Goal: Transaction & Acquisition: Download file/media

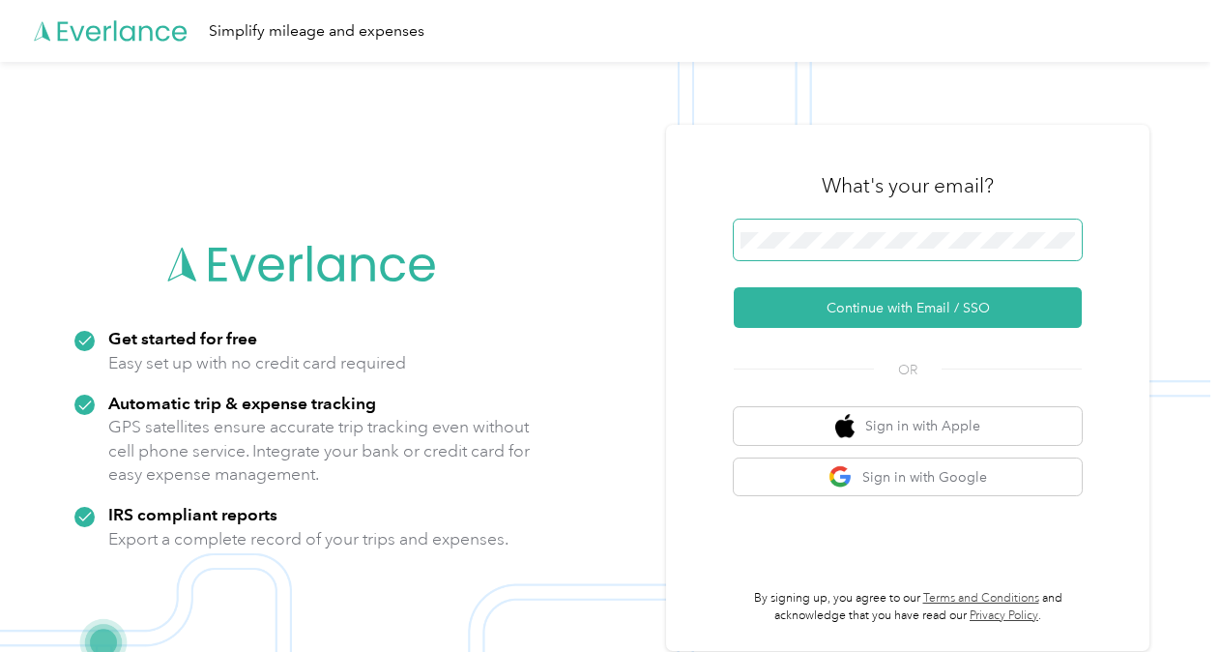
click at [814, 253] on span at bounding box center [908, 240] width 348 height 41
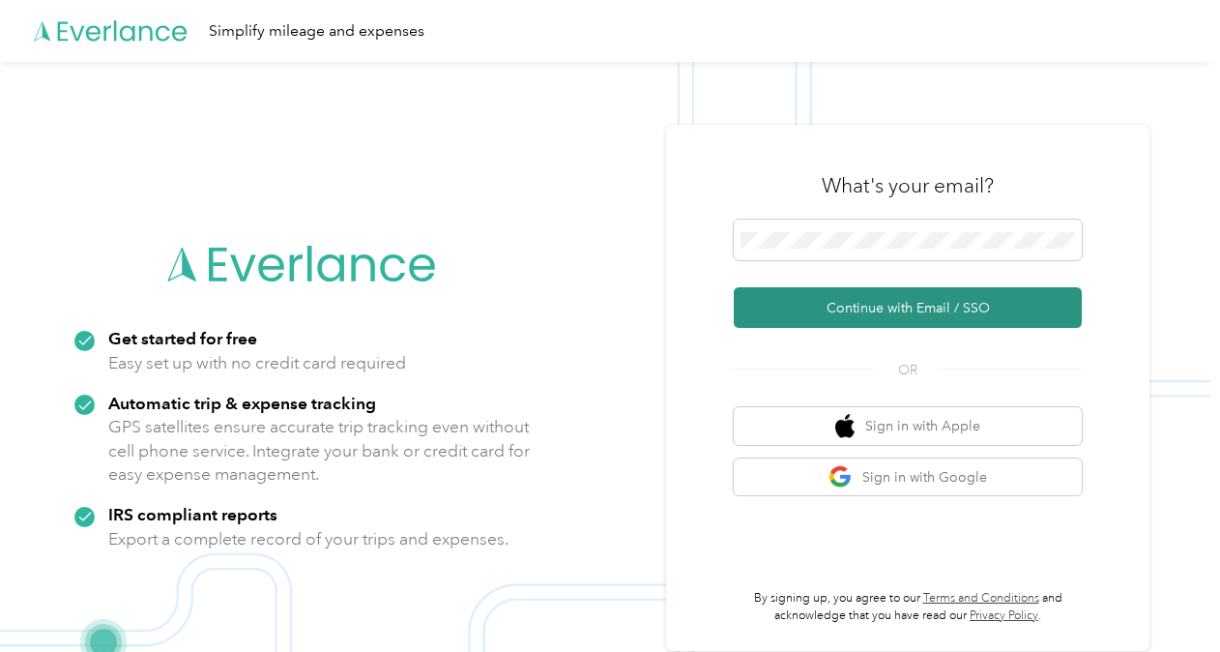
click at [861, 299] on button "Continue with Email / SSO" at bounding box center [908, 307] width 348 height 41
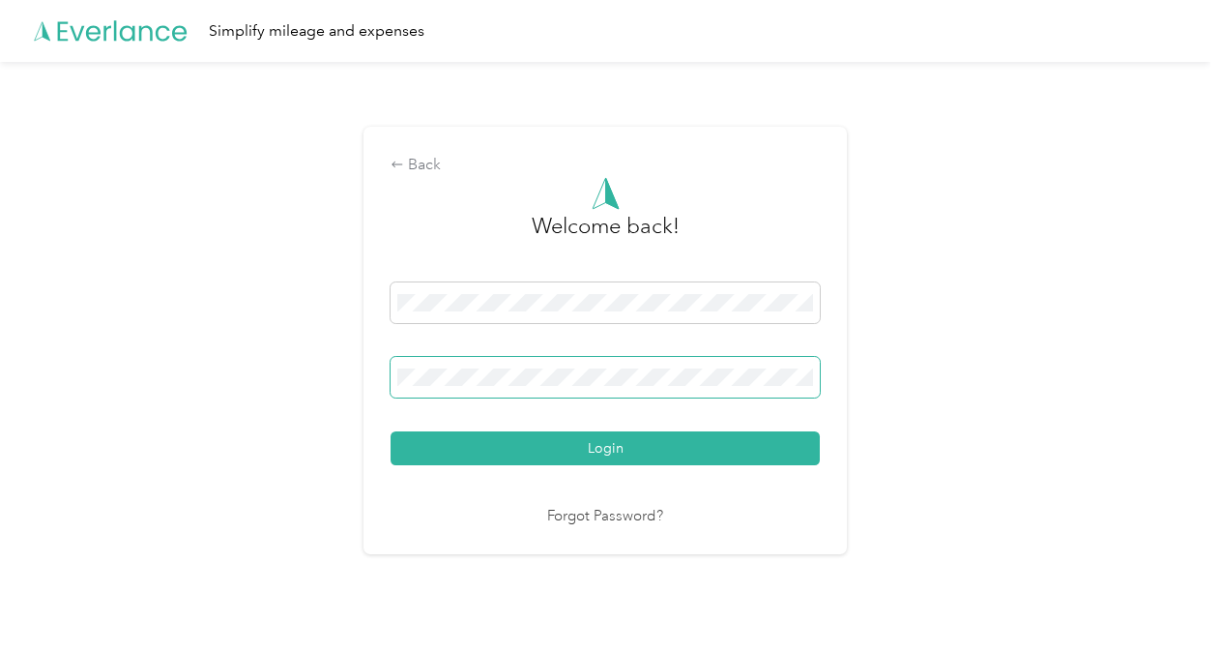
click at [613, 365] on span at bounding box center [605, 377] width 429 height 41
click at [76, 596] on div "Back Welcome back! Login Forgot Password?" at bounding box center [605, 348] width 1211 height 573
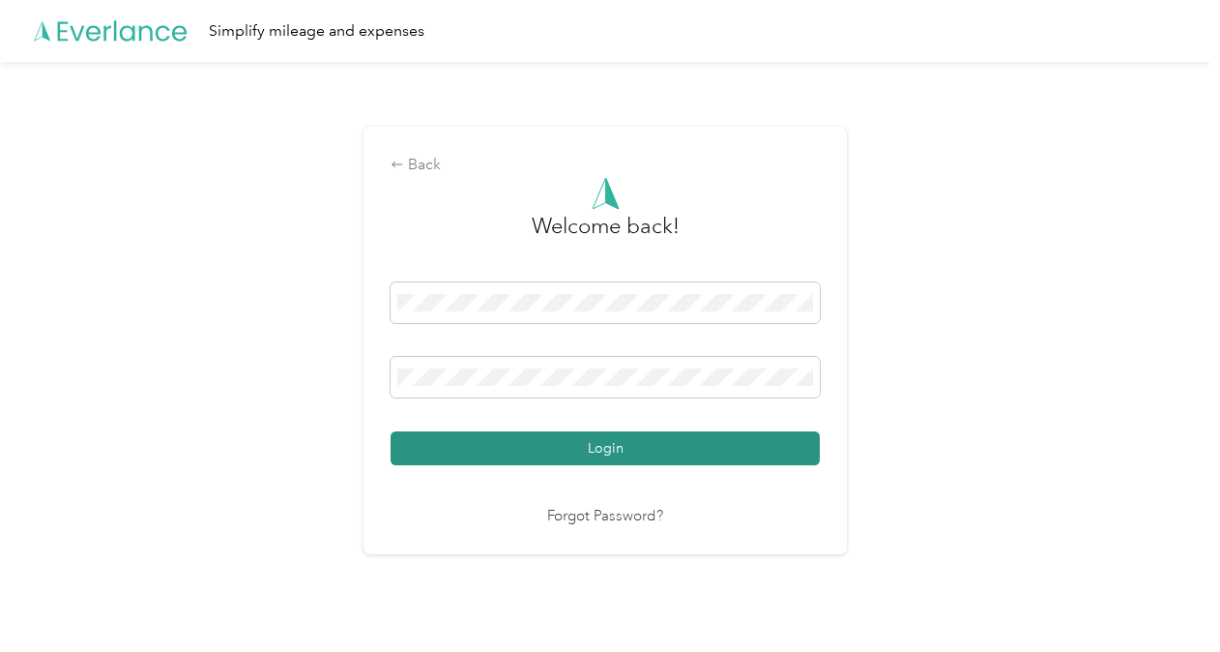
click at [548, 464] on button "Login" at bounding box center [605, 448] width 429 height 34
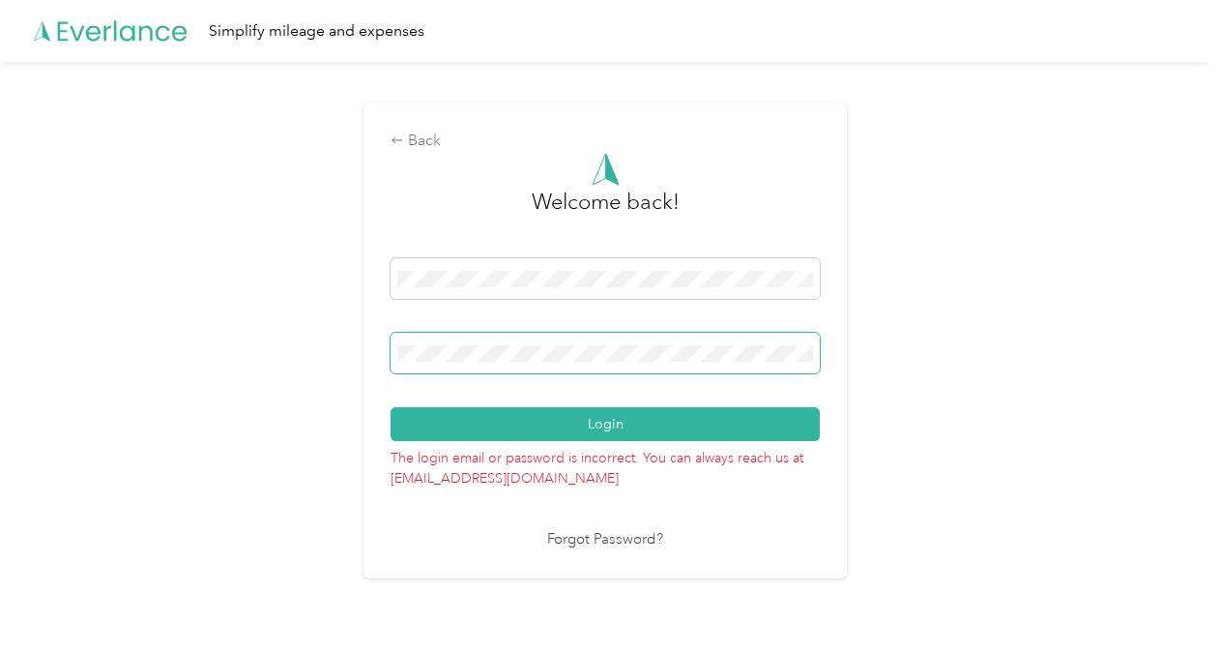
click at [554, 372] on span at bounding box center [605, 353] width 429 height 41
click at [391, 407] on button "Login" at bounding box center [605, 424] width 429 height 34
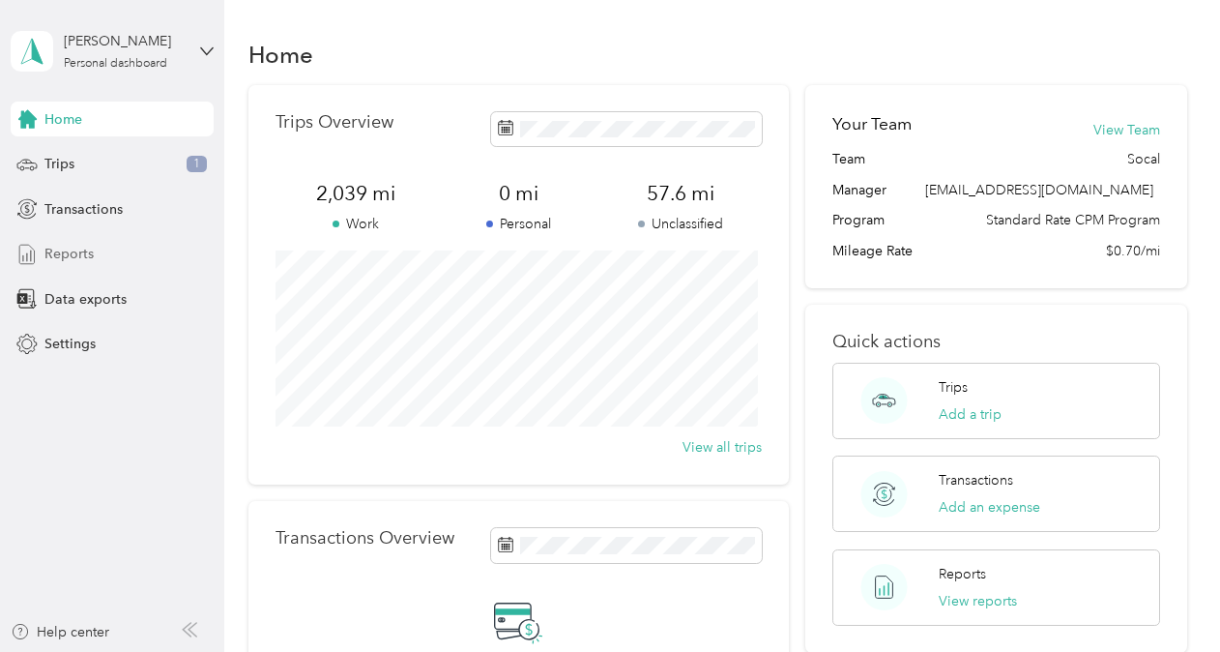
click at [87, 251] on span "Reports" at bounding box center [68, 254] width 49 height 20
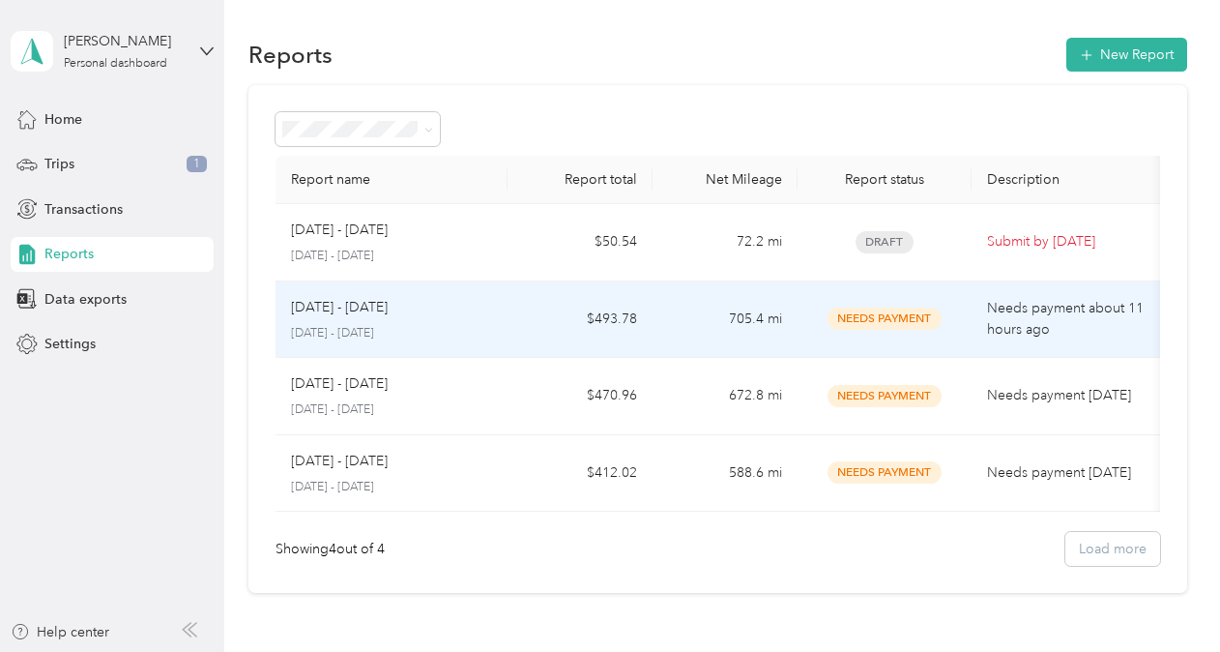
click at [628, 313] on td "$493.78" at bounding box center [580, 319] width 145 height 77
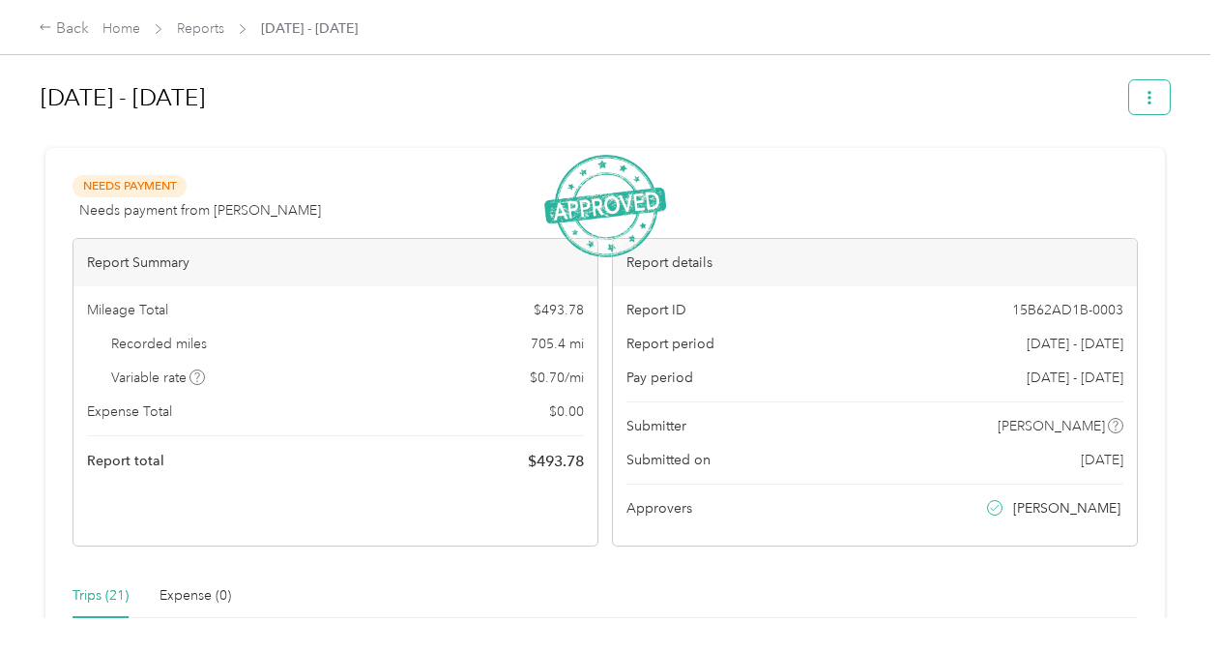
click at [1155, 94] on button "button" at bounding box center [1150, 97] width 41 height 34
click at [1105, 157] on li "Download" at bounding box center [1095, 168] width 142 height 34
click at [1086, 172] on span "Download" at bounding box center [1090, 168] width 64 height 20
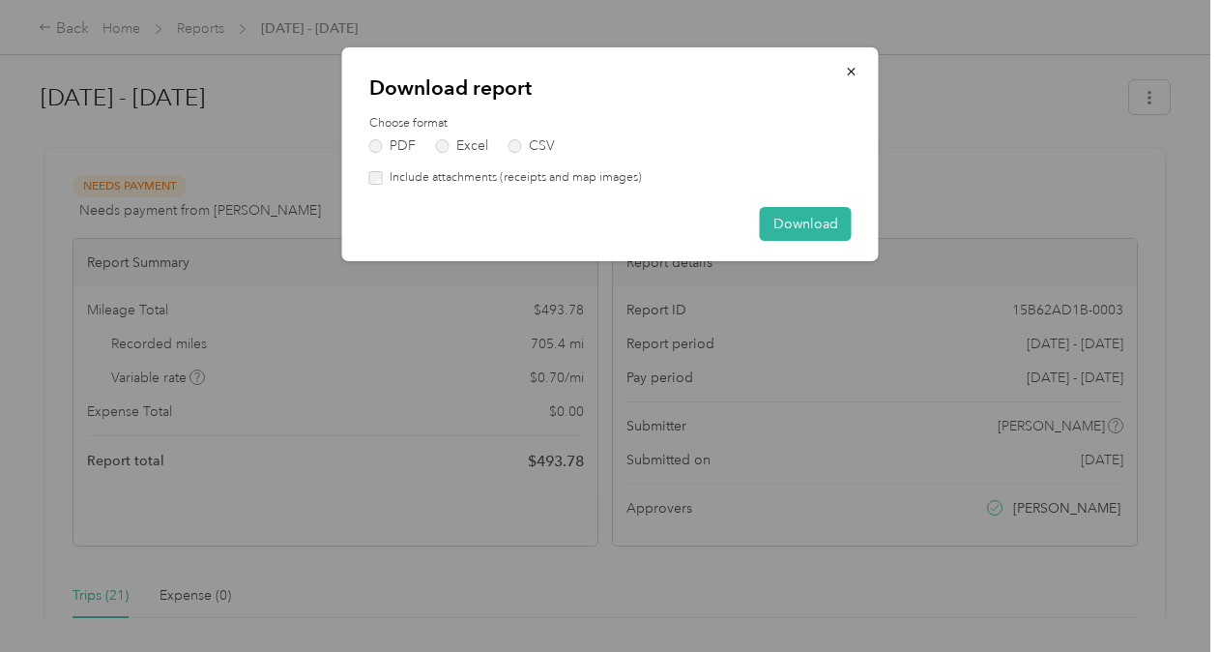
click at [550, 175] on label "Include attachments (receipts and map images)" at bounding box center [512, 177] width 259 height 17
click at [795, 224] on button "Download" at bounding box center [806, 224] width 92 height 34
